Goal: Task Accomplishment & Management: Complete application form

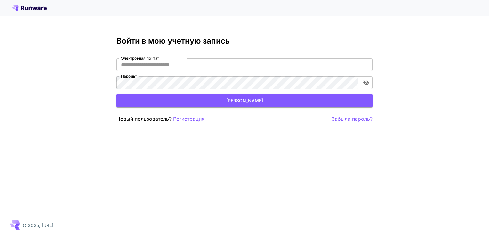
click at [192, 121] on p "Регистрация" at bounding box center [188, 119] width 31 height 8
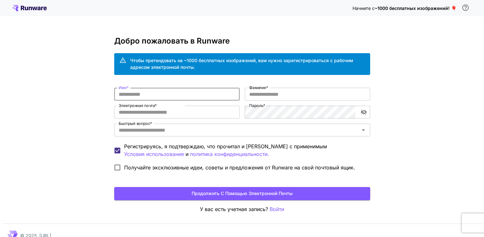
click at [144, 90] on input "Имя *" at bounding box center [176, 94] width 125 height 13
type input "******"
click at [263, 95] on input "Фамилия *" at bounding box center [307, 94] width 125 height 13
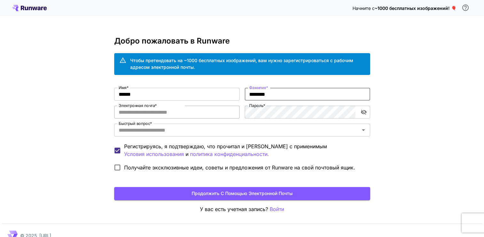
type input "********"
click at [151, 113] on input "Электронная почта *" at bounding box center [176, 112] width 125 height 13
type input "**********"
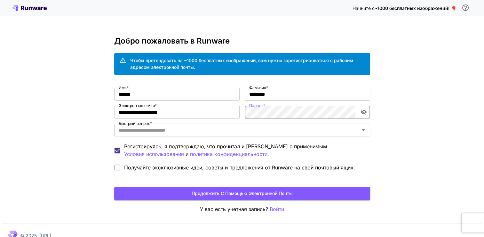
click at [364, 112] on icon "Переключение видимости пароля" at bounding box center [363, 112] width 6 height 6
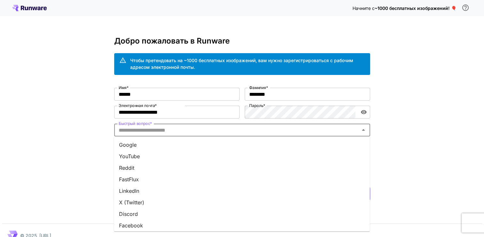
click at [132, 130] on input "Быстрый вопрос *" at bounding box center [236, 129] width 241 height 9
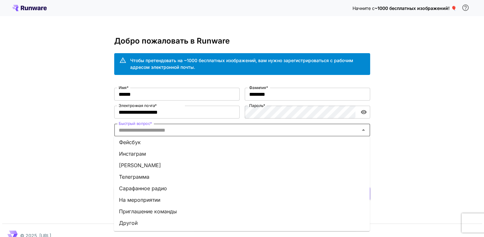
scroll to position [10, 0]
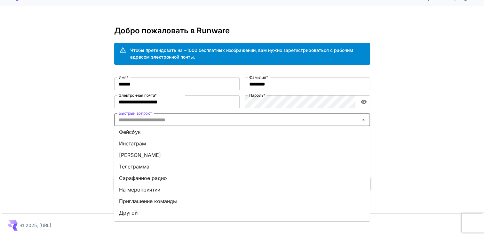
click at [167, 176] on li "Сарафанное радио" at bounding box center [242, 178] width 256 height 12
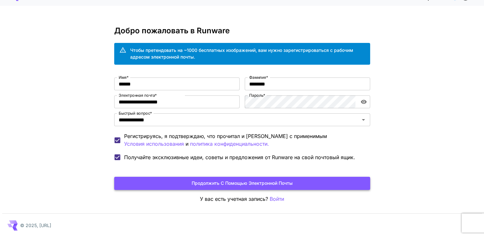
click at [134, 178] on button "Продолжить с помощью электронной почты" at bounding box center [242, 183] width 256 height 13
click at [283, 182] on button "Продолжить с помощью электронной почты" at bounding box center [242, 183] width 256 height 13
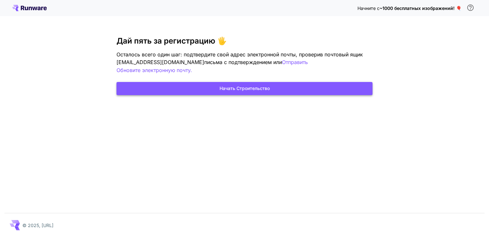
click at [261, 82] on button "Начать строительство" at bounding box center [244, 88] width 256 height 13
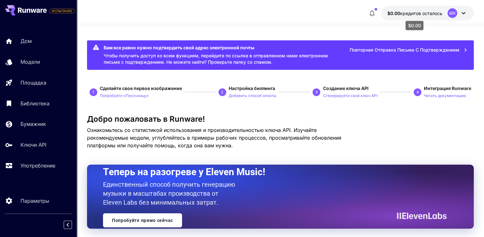
click at [405, 12] on span "кредитов осталось" at bounding box center [421, 13] width 42 height 5
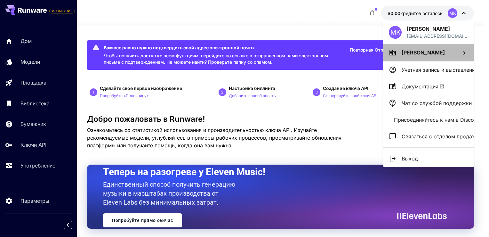
click at [464, 51] on icon at bounding box center [464, 53] width 8 height 8
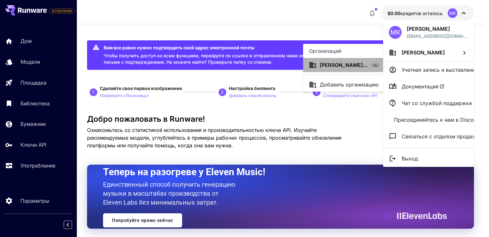
click at [338, 67] on p "[PERSON_NAME]..." at bounding box center [343, 65] width 48 height 8
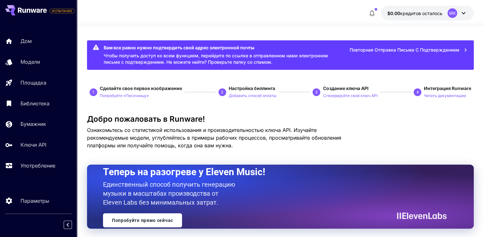
click at [463, 12] on icon at bounding box center [463, 13] width 8 height 8
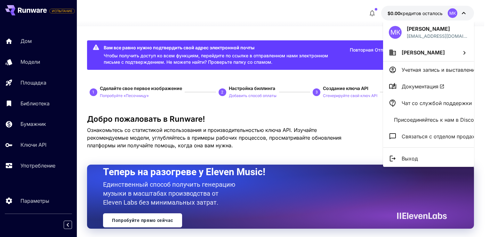
click at [241, 12] on div at bounding box center [244, 118] width 489 height 237
